Goal: Check status: Check status

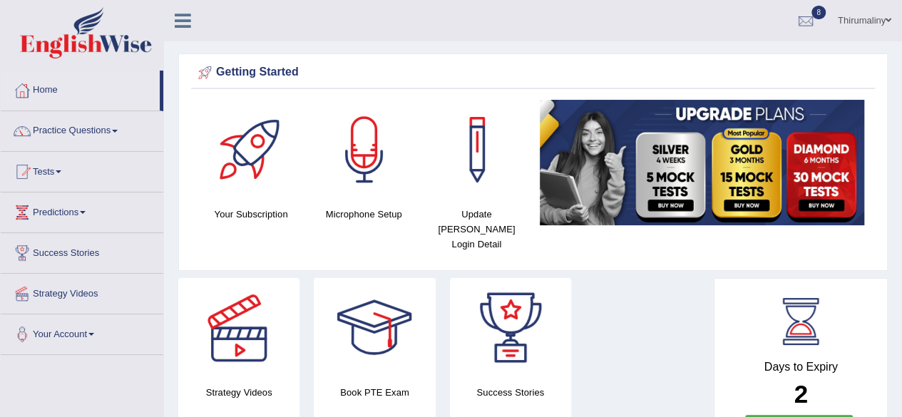
click at [61, 171] on span at bounding box center [59, 171] width 6 height 3
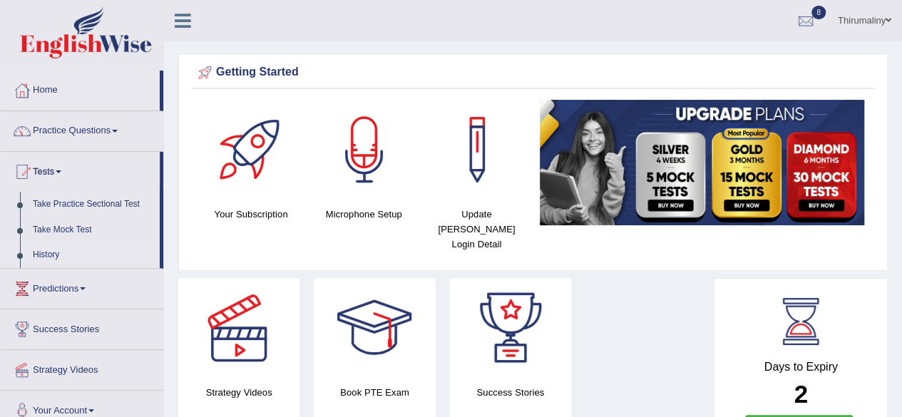
click at [53, 257] on link "History" at bounding box center [92, 256] width 133 height 26
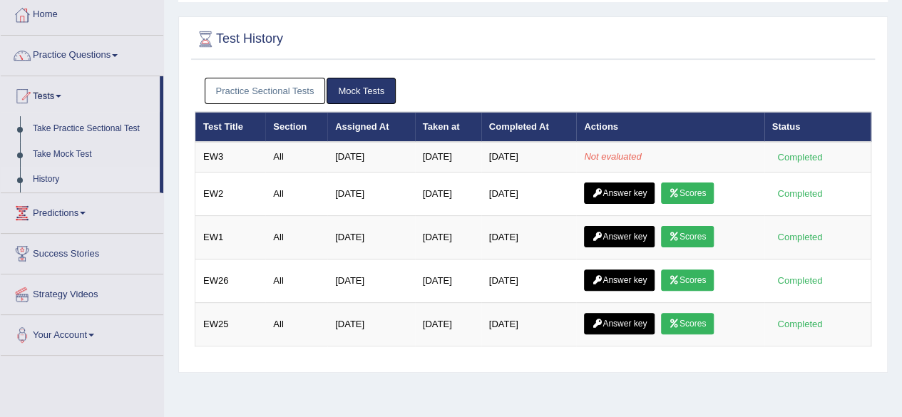
scroll to position [86, 0]
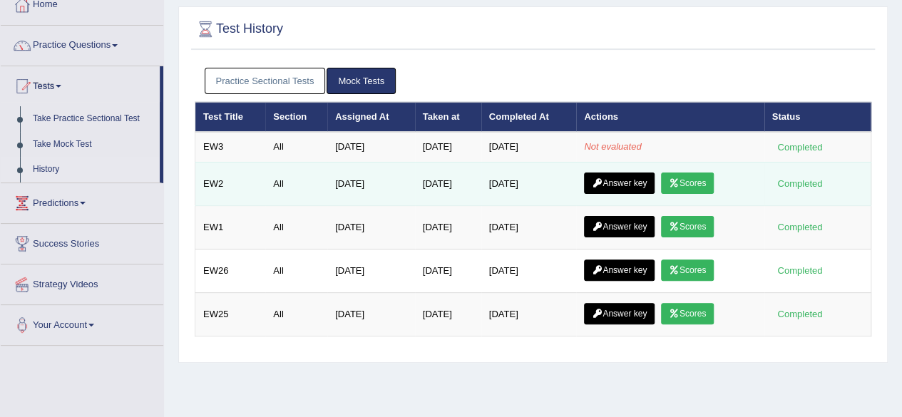
click at [618, 180] on link "Answer key" at bounding box center [619, 183] width 71 height 21
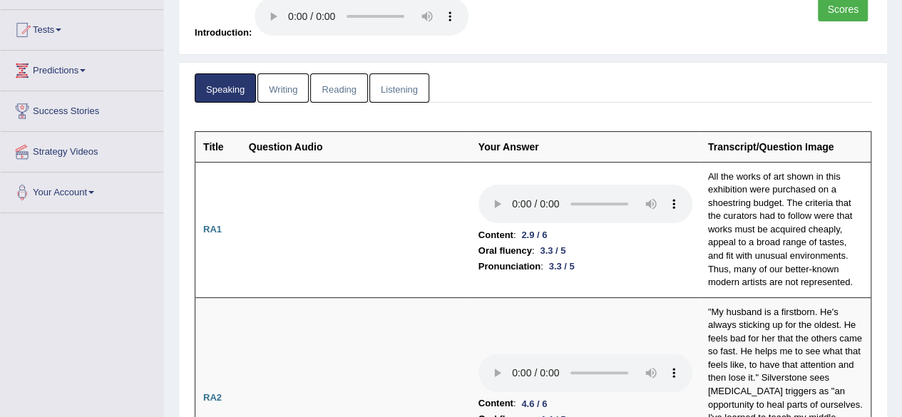
click at [902, 275] on html "Toggle navigation Home Practice Questions Speaking Practice Read Aloud Repeat S…" at bounding box center [451, 66] width 902 height 417
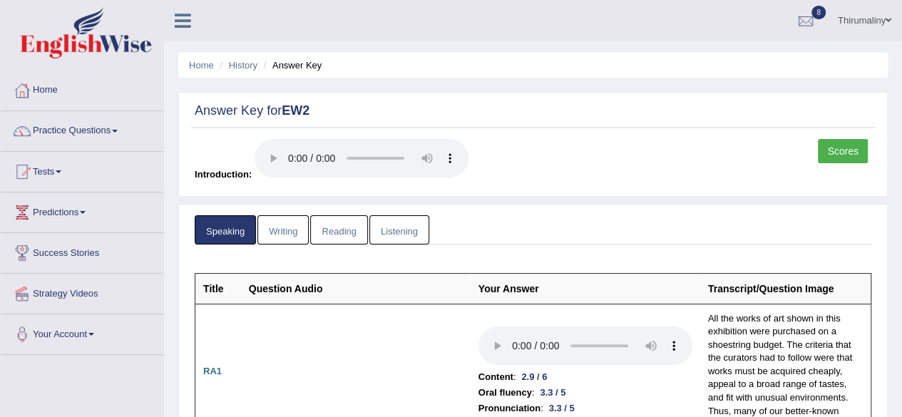
click at [276, 233] on link "Writing" at bounding box center [283, 229] width 51 height 29
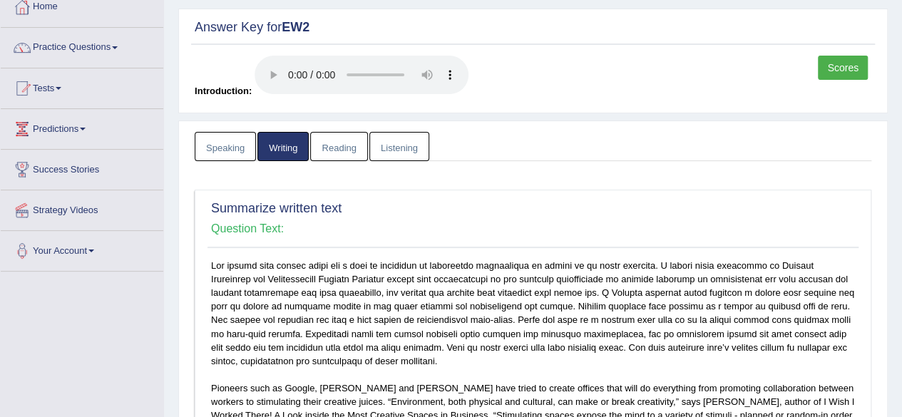
scroll to position [55, 0]
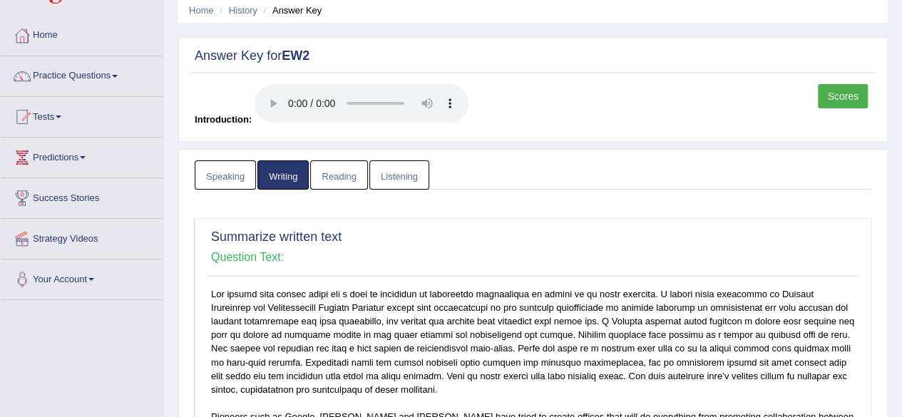
click at [335, 173] on link "Reading" at bounding box center [338, 174] width 57 height 29
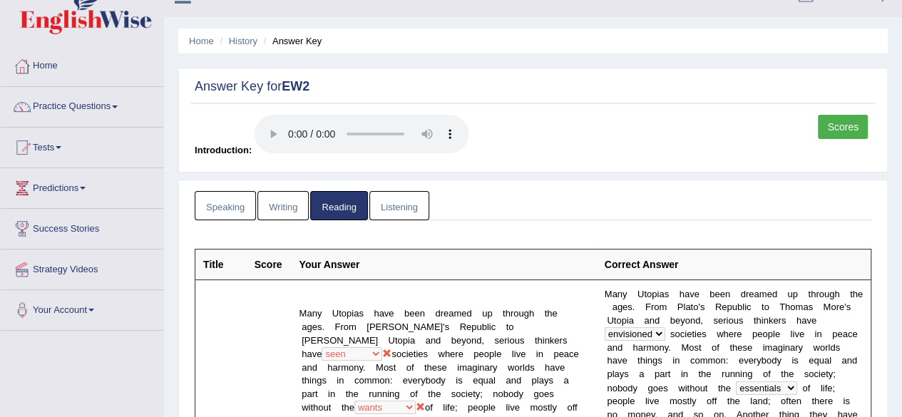
scroll to position [0, 0]
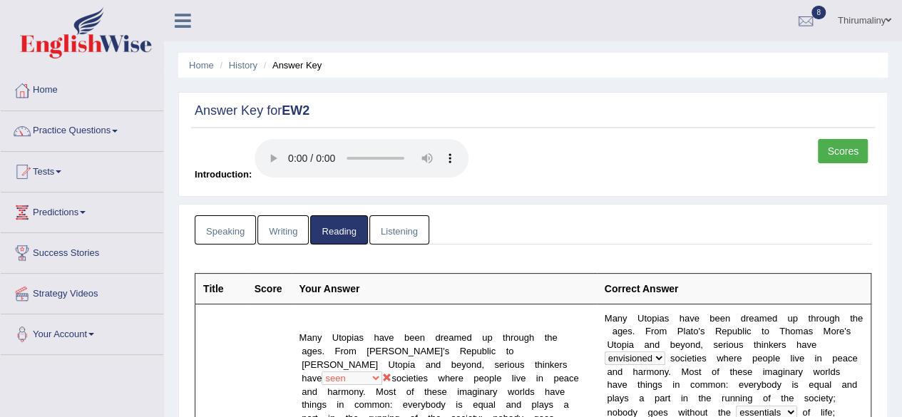
click at [409, 234] on link "Listening" at bounding box center [399, 229] width 60 height 29
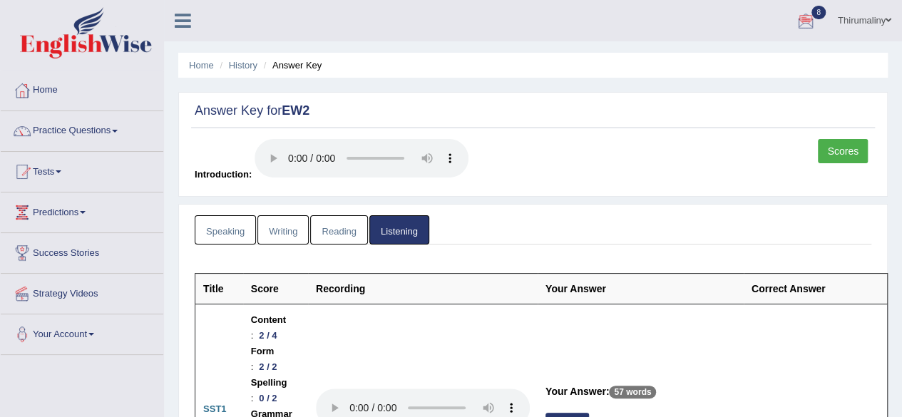
click at [830, 155] on link "Scores" at bounding box center [843, 151] width 50 height 24
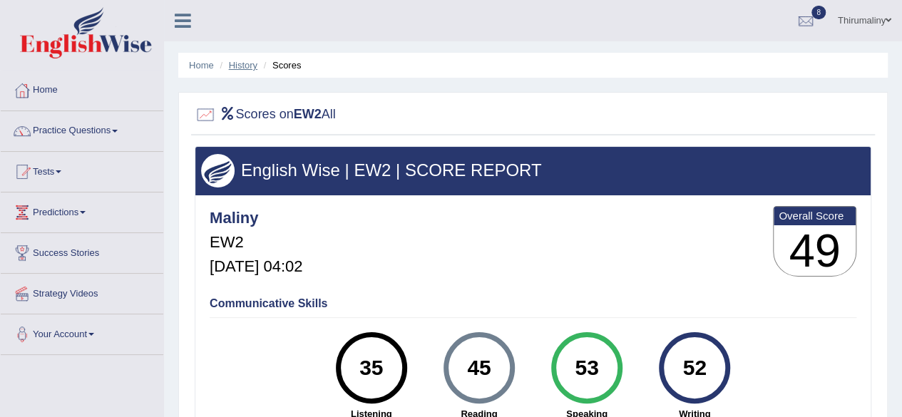
click at [253, 63] on link "History" at bounding box center [243, 65] width 29 height 11
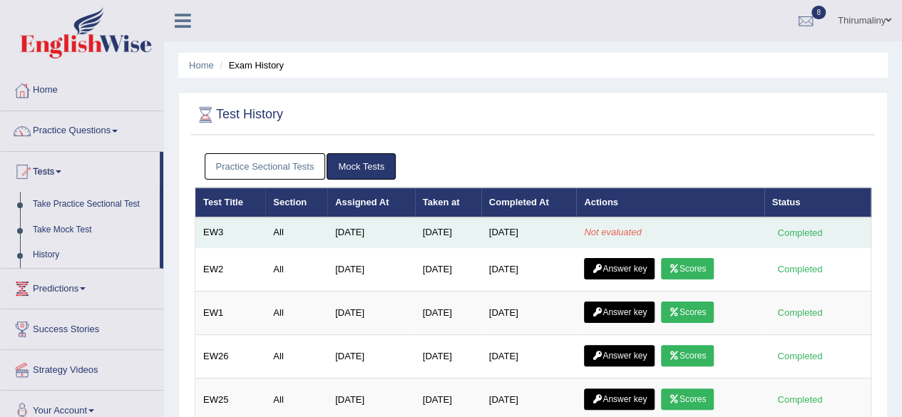
click at [591, 229] on em "Not evaluated" at bounding box center [612, 232] width 57 height 11
drag, startPoint x: 591, startPoint y: 229, endPoint x: 617, endPoint y: 227, distance: 26.5
click at [617, 227] on em "Not evaluated" at bounding box center [612, 232] width 57 height 11
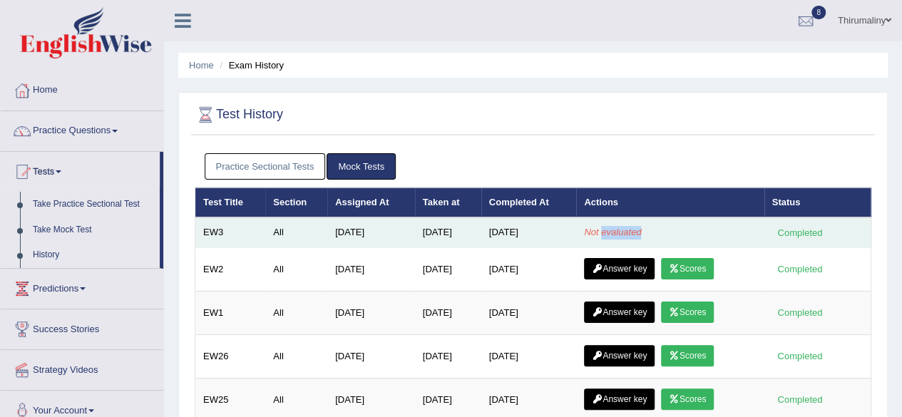
click at [617, 227] on em "Not evaluated" at bounding box center [612, 232] width 57 height 11
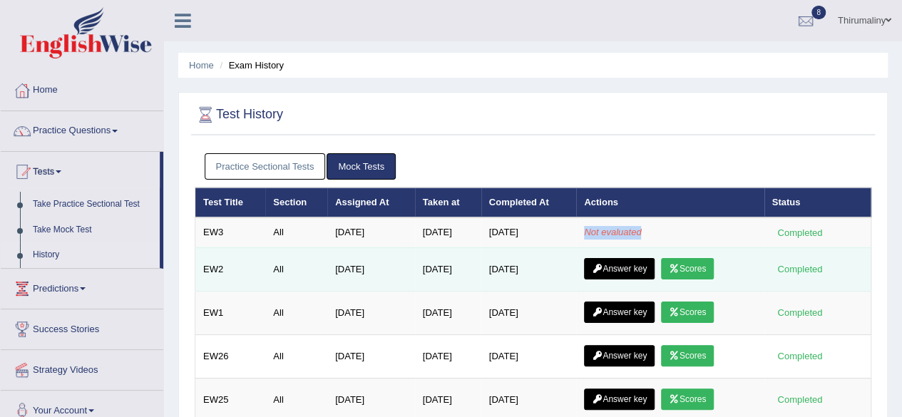
drag, startPoint x: 617, startPoint y: 227, endPoint x: 482, endPoint y: 268, distance: 141.0
click at [482, 268] on tbody "EW3 All [DATE] [DATE] [DATE] Not evaluated Completed EW2 All [DATE] [DATE] [DAT…" at bounding box center [533, 320] width 676 height 204
